Goal: Information Seeking & Learning: Check status

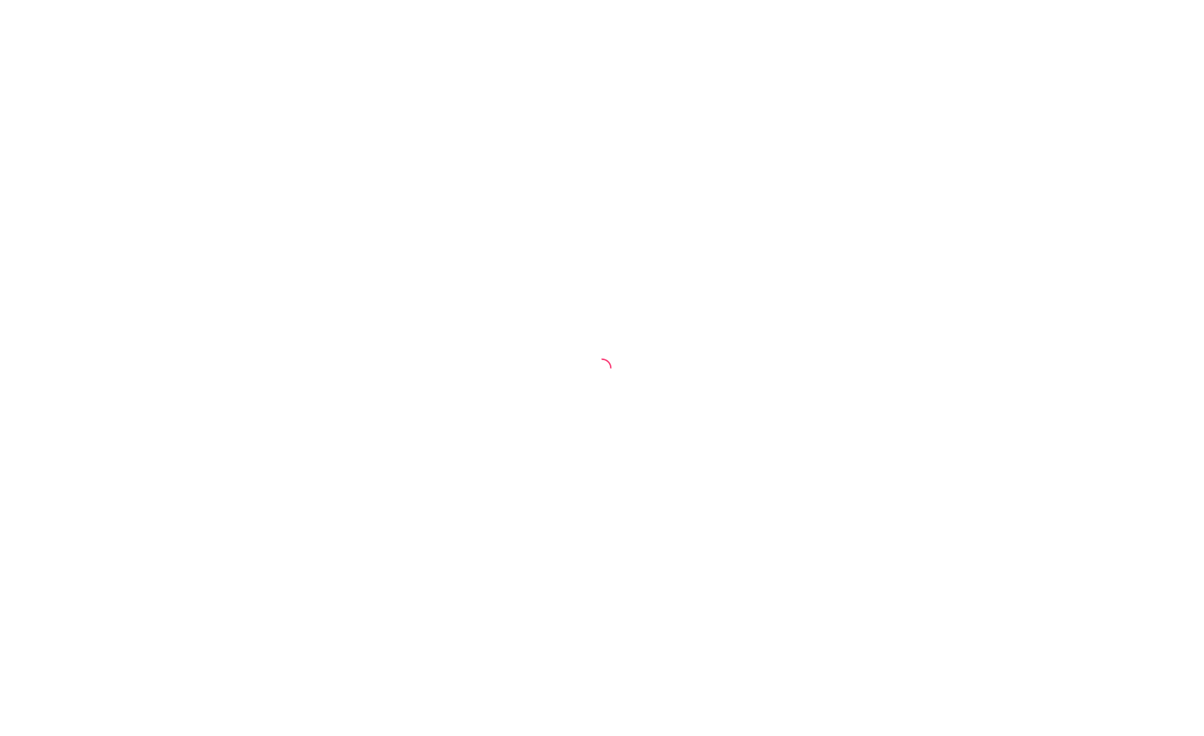
select select "30"
select select "HIGHEST_TOTAL_SPENT_WITH_ORDERS"
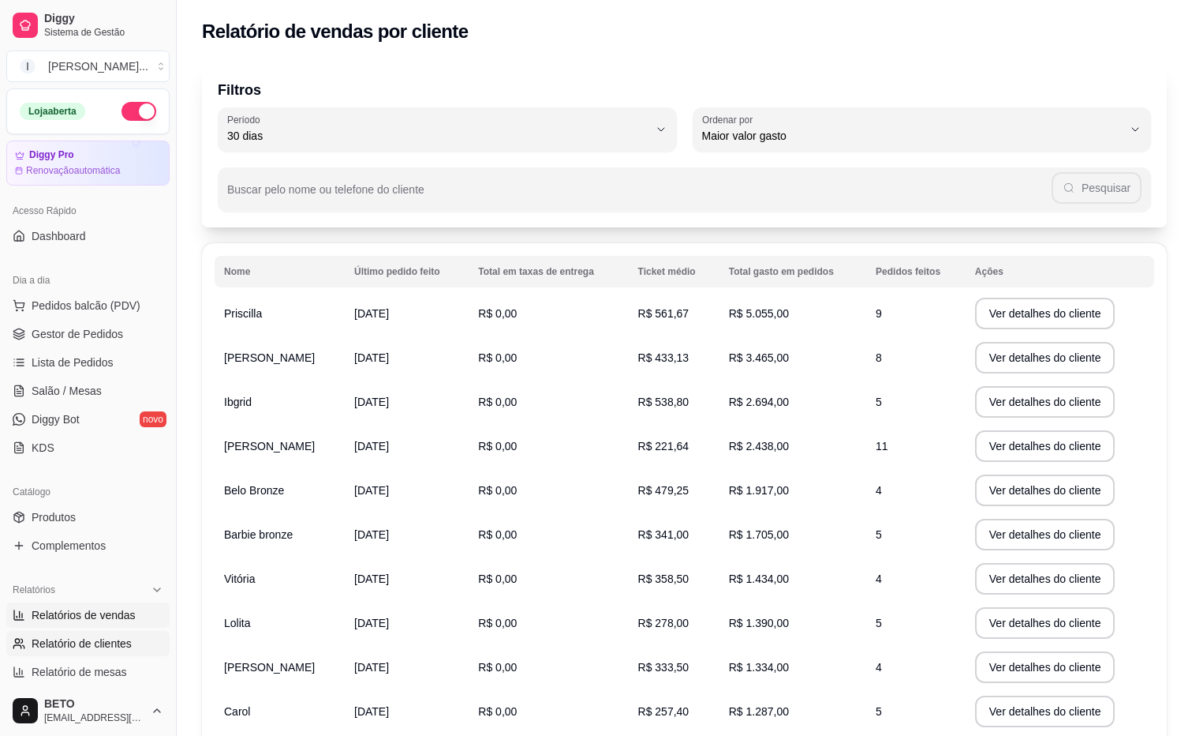
click at [99, 615] on span "Relatórios de vendas" at bounding box center [84, 615] width 104 height 16
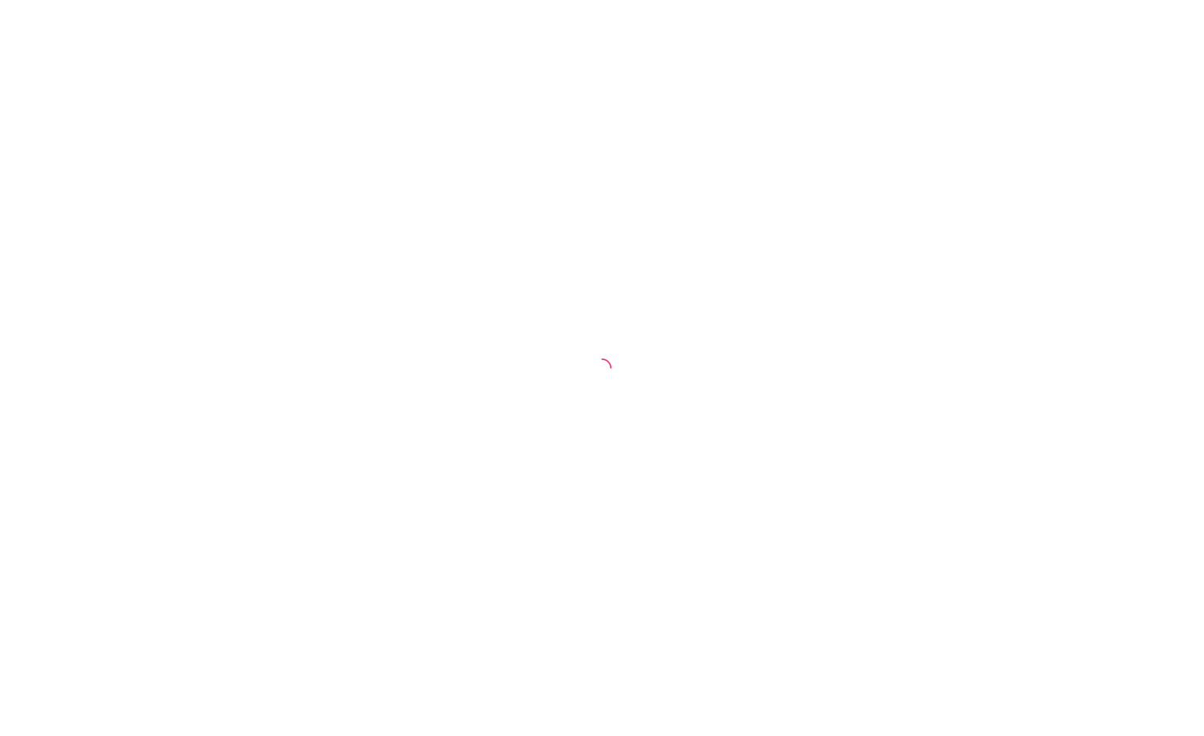
select select "30"
select select "HIGHEST_TOTAL_SPENT_WITH_ORDERS"
select select "30"
select select "HIGHEST_TOTAL_SPENT_WITH_ORDERS"
select select "30"
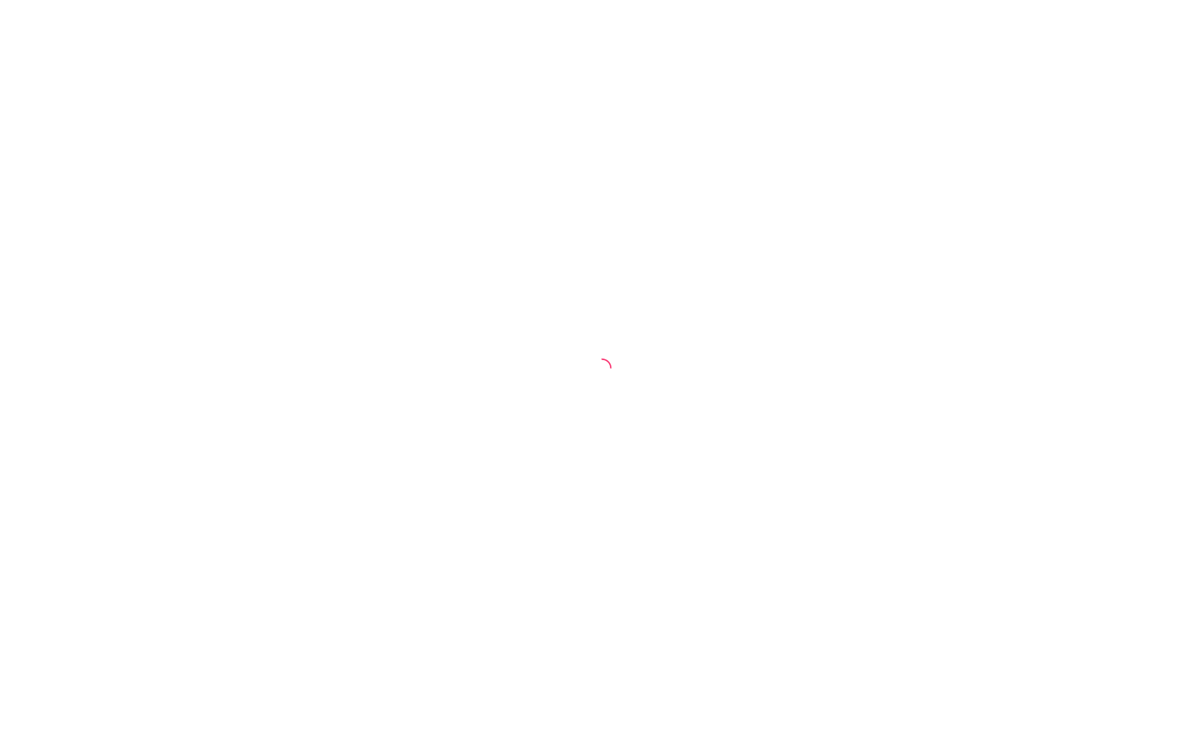
select select "HIGHEST_TOTAL_SPENT_WITH_ORDERS"
